Goal: Book appointment/travel/reservation

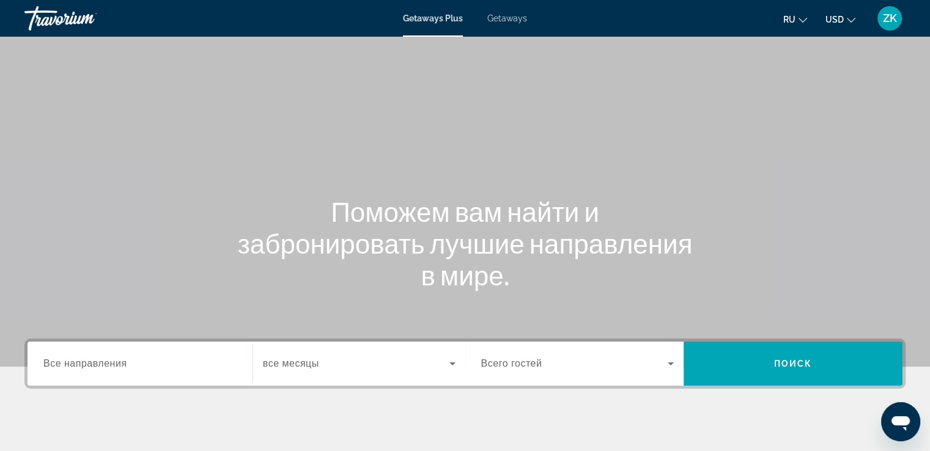
click at [58, 363] on span "Все направления" at bounding box center [85, 363] width 84 height 10
click at [58, 363] on input "Destination Все направления" at bounding box center [139, 364] width 193 height 15
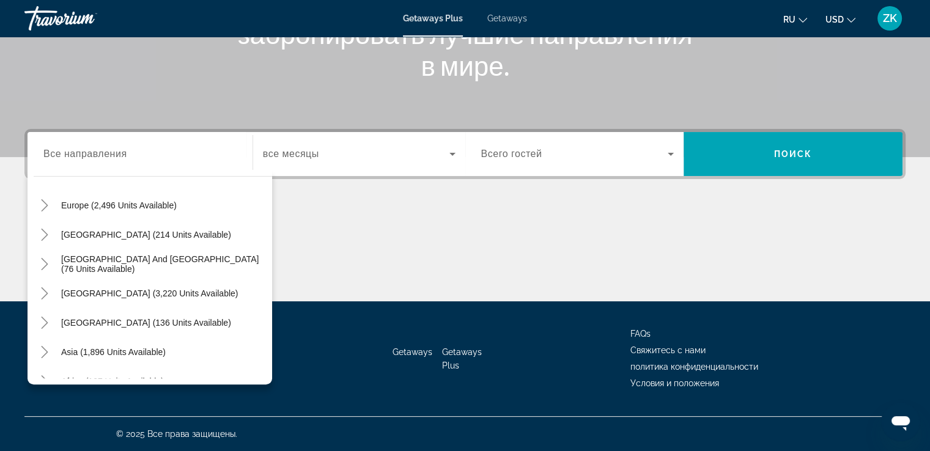
scroll to position [163, 0]
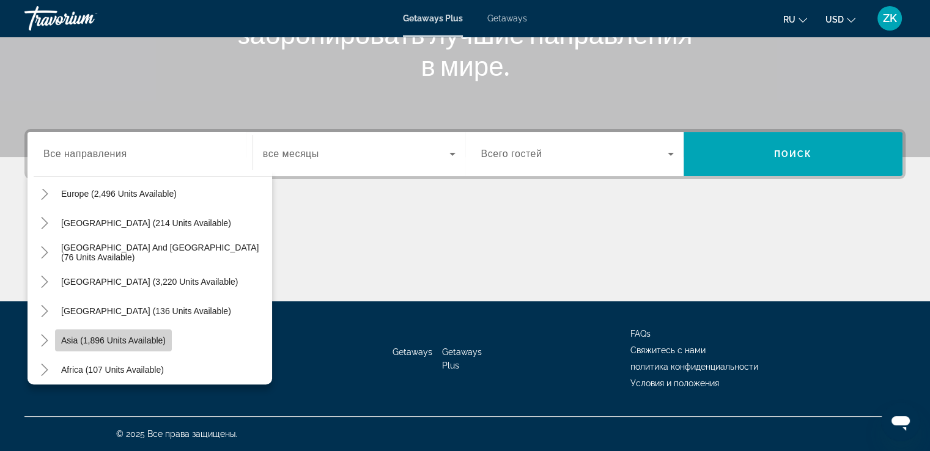
click at [132, 345] on span "Search widget" at bounding box center [113, 340] width 117 height 29
type input "**********"
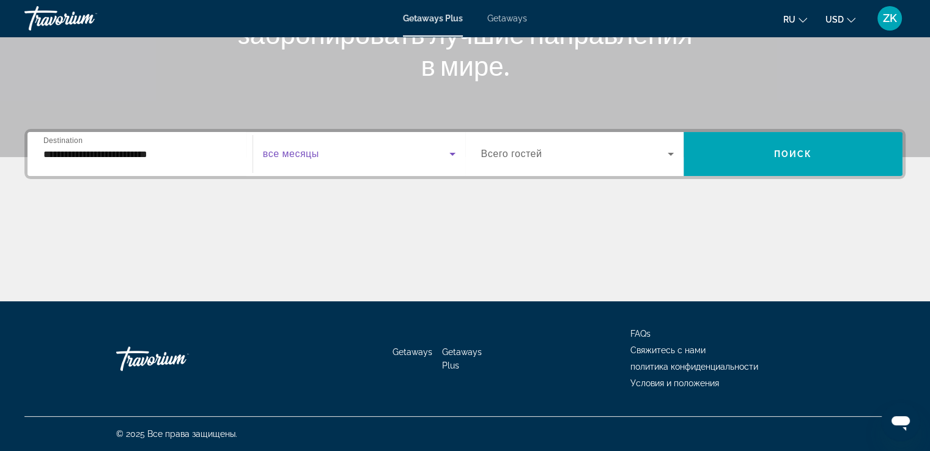
click at [453, 151] on icon "Search widget" at bounding box center [452, 154] width 15 height 15
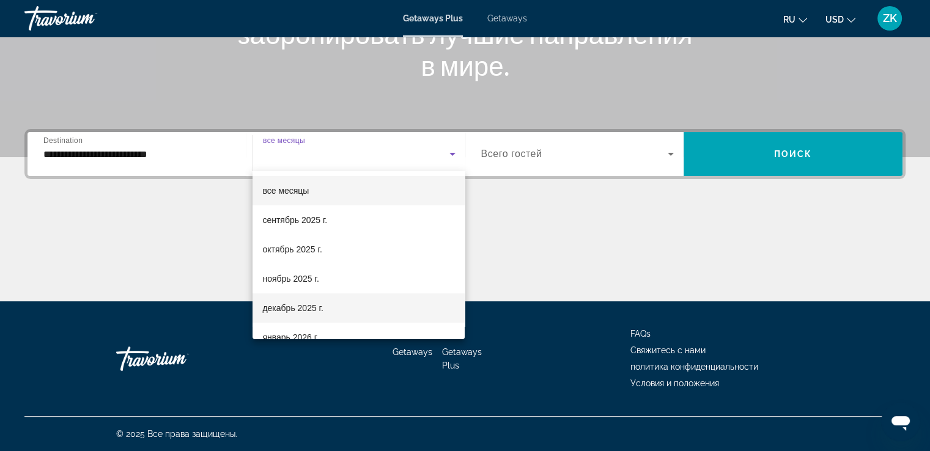
click at [292, 309] on span "декабрь 2025 г." at bounding box center [292, 308] width 61 height 15
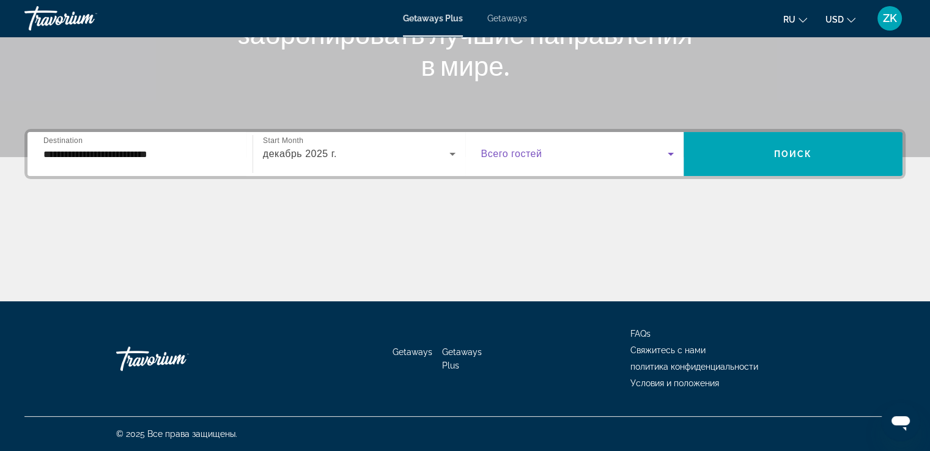
click at [672, 157] on icon "Search widget" at bounding box center [671, 154] width 15 height 15
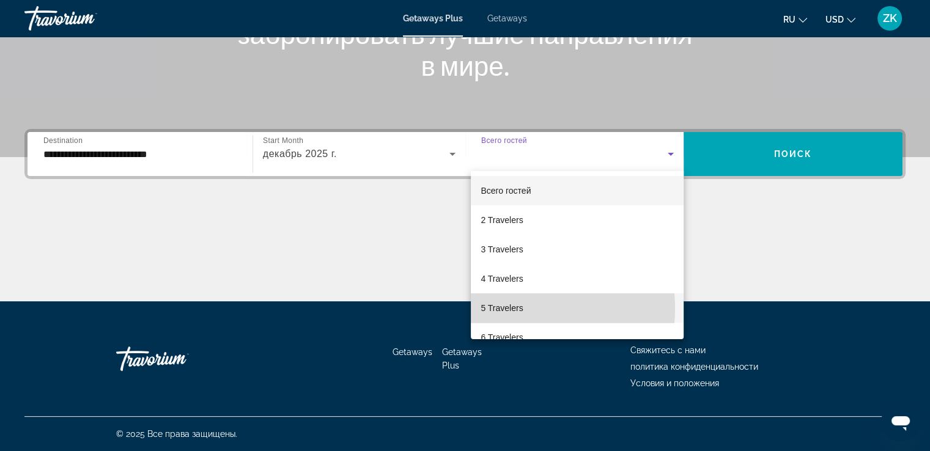
click at [506, 309] on span "5 Travelers" at bounding box center [502, 308] width 42 height 15
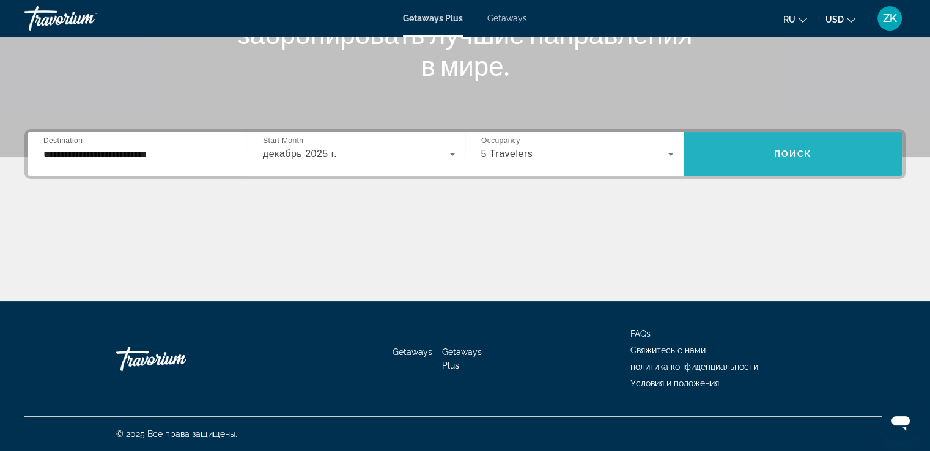
click at [804, 152] on span "Поиск" at bounding box center [793, 154] width 39 height 10
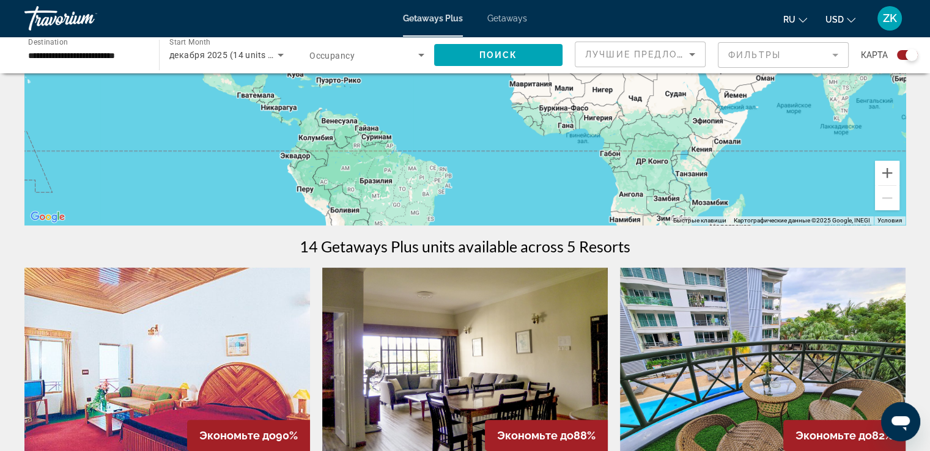
scroll to position [428, 0]
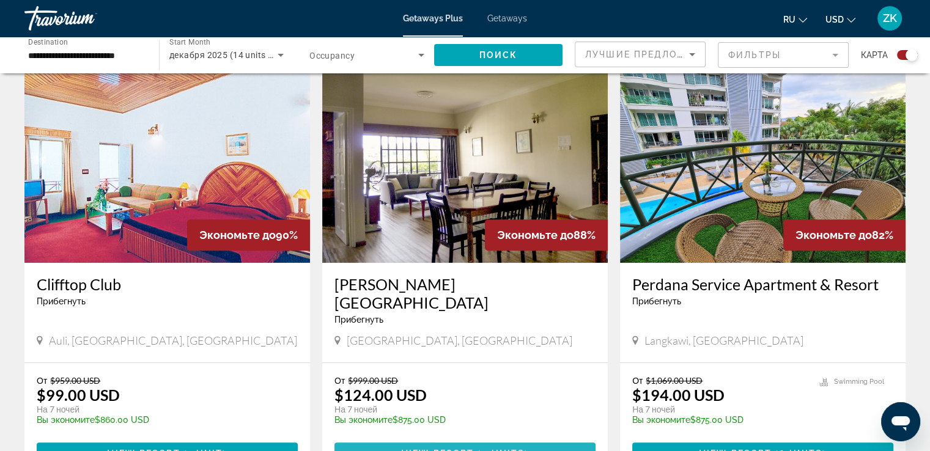
click at [438, 439] on span "Main content" at bounding box center [465, 453] width 261 height 29
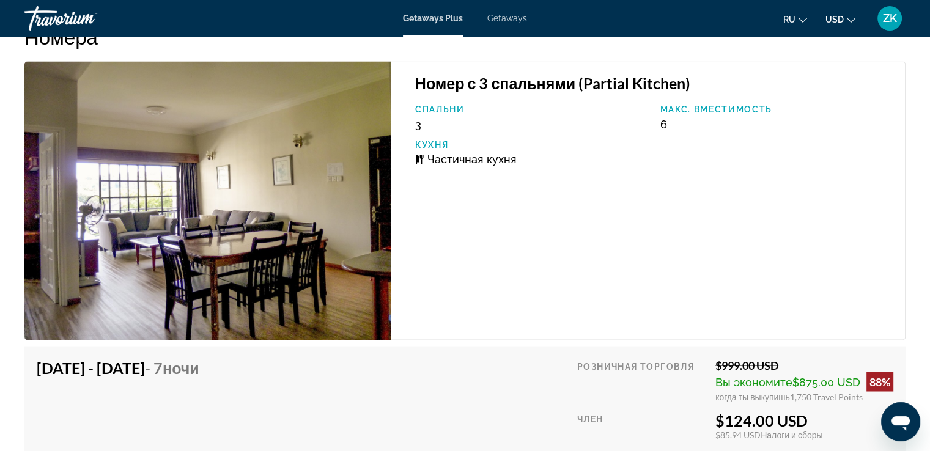
scroll to position [2019, 0]
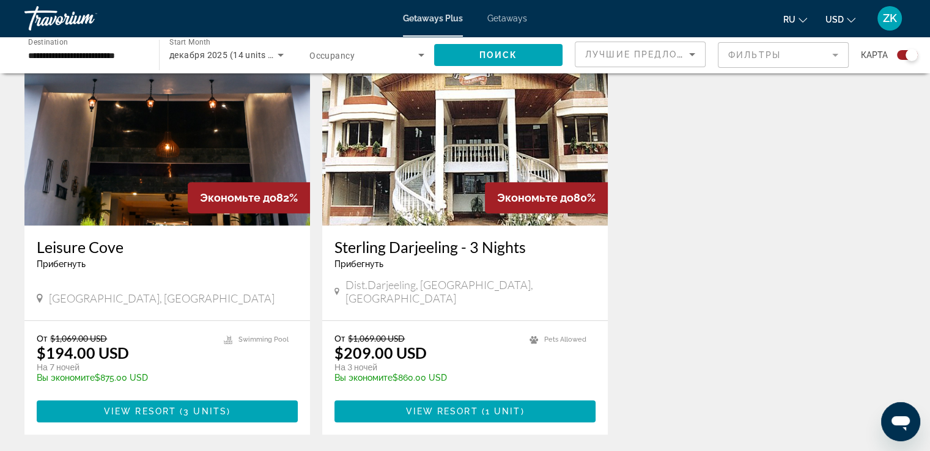
scroll to position [918, 0]
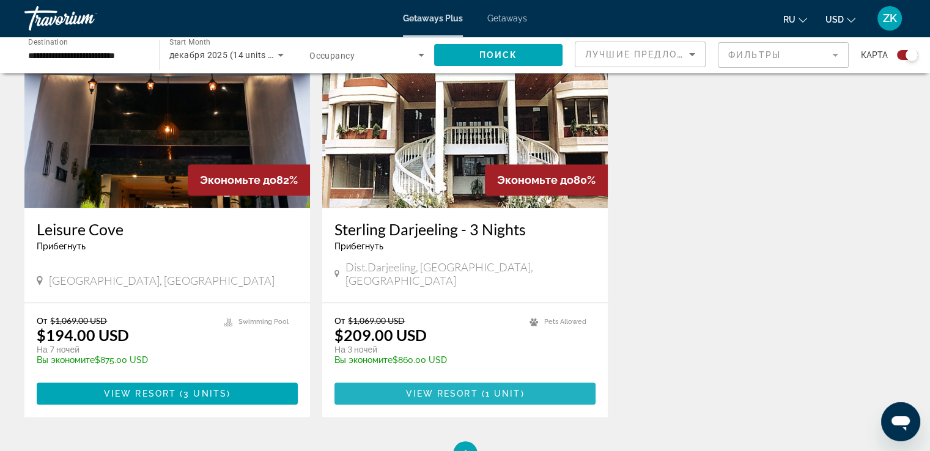
click at [449, 389] on span "View Resort" at bounding box center [442, 394] width 72 height 10
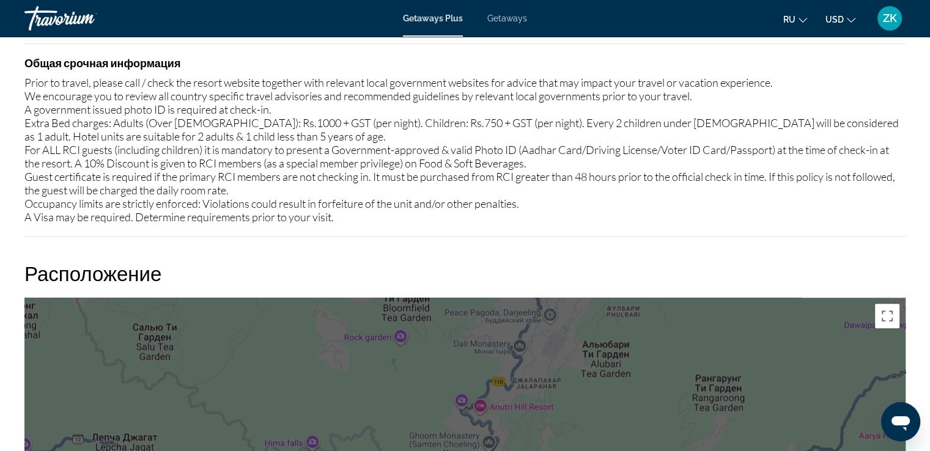
scroll to position [1226, 0]
